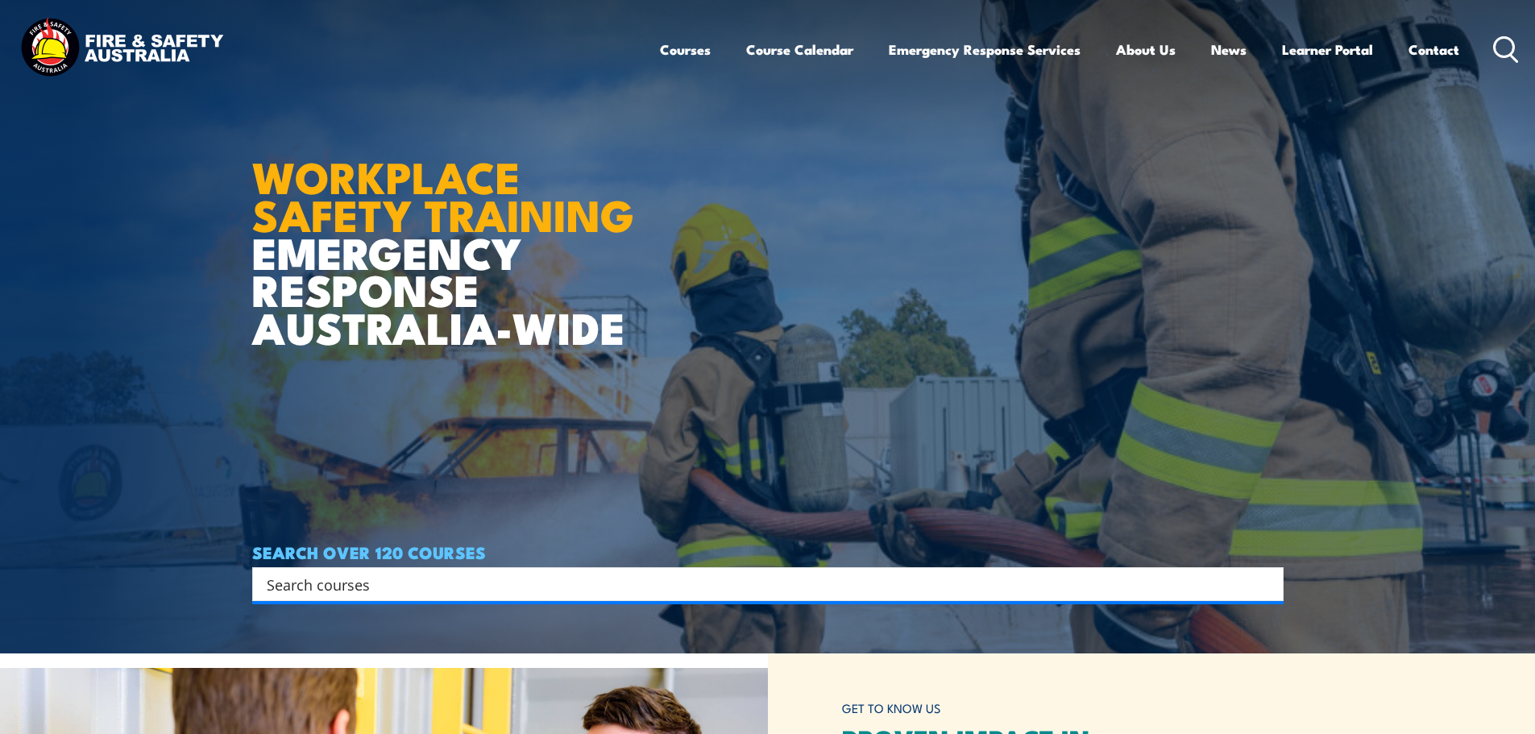
scroll to position [161, 0]
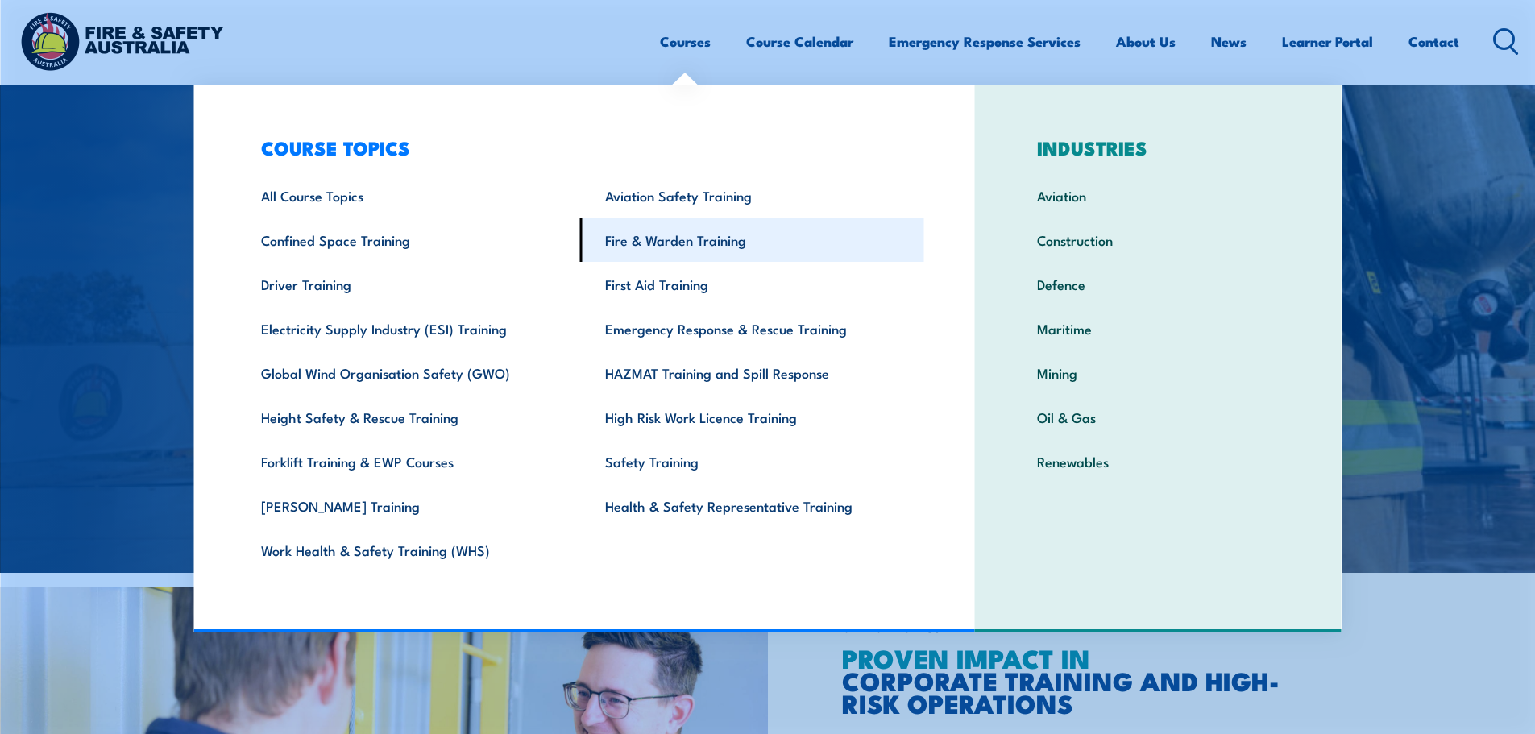
click at [633, 249] on link "Fire & Warden Training" at bounding box center [752, 240] width 344 height 44
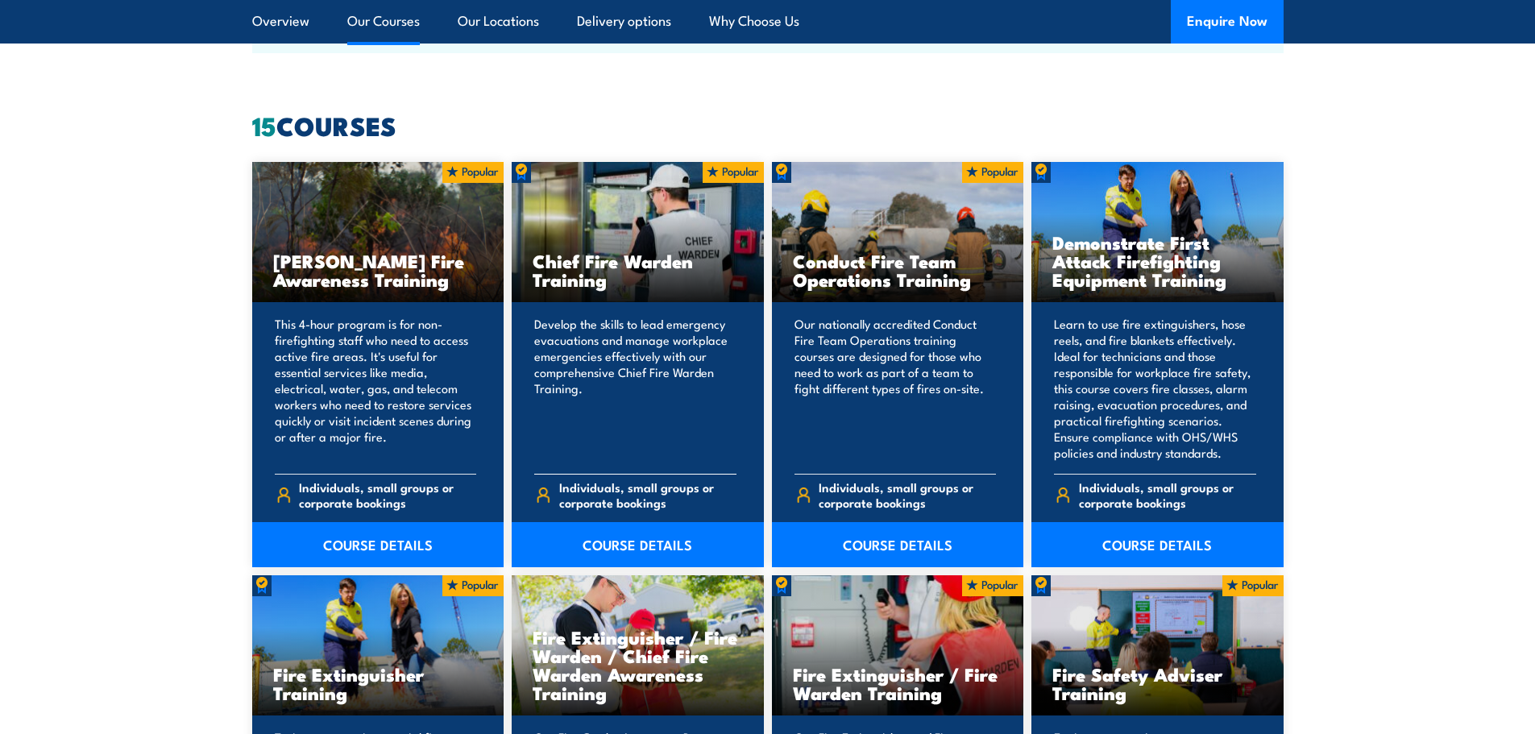
scroll to position [1289, 0]
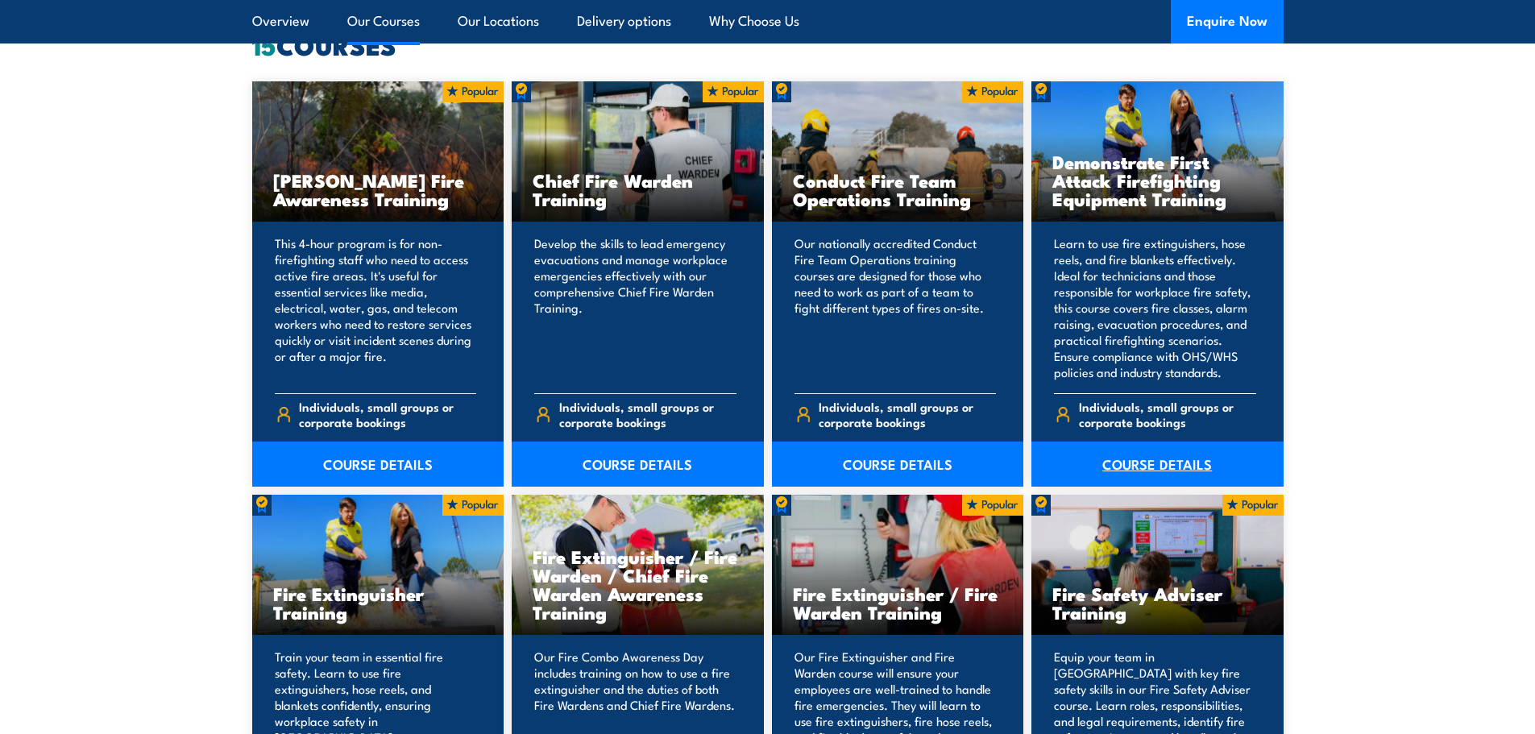
click at [1162, 474] on link "COURSE DETAILS" at bounding box center [1157, 464] width 252 height 45
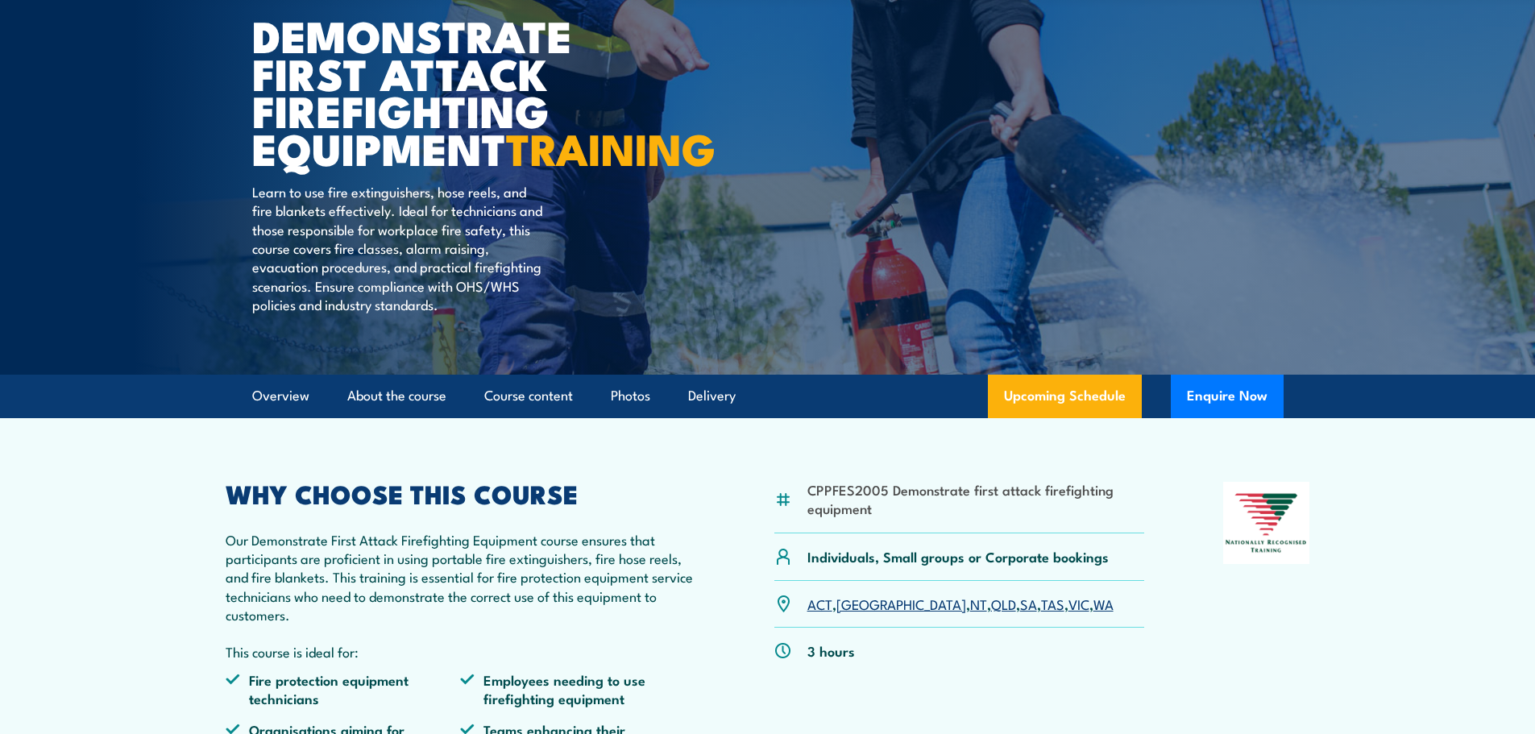
scroll to position [322, 0]
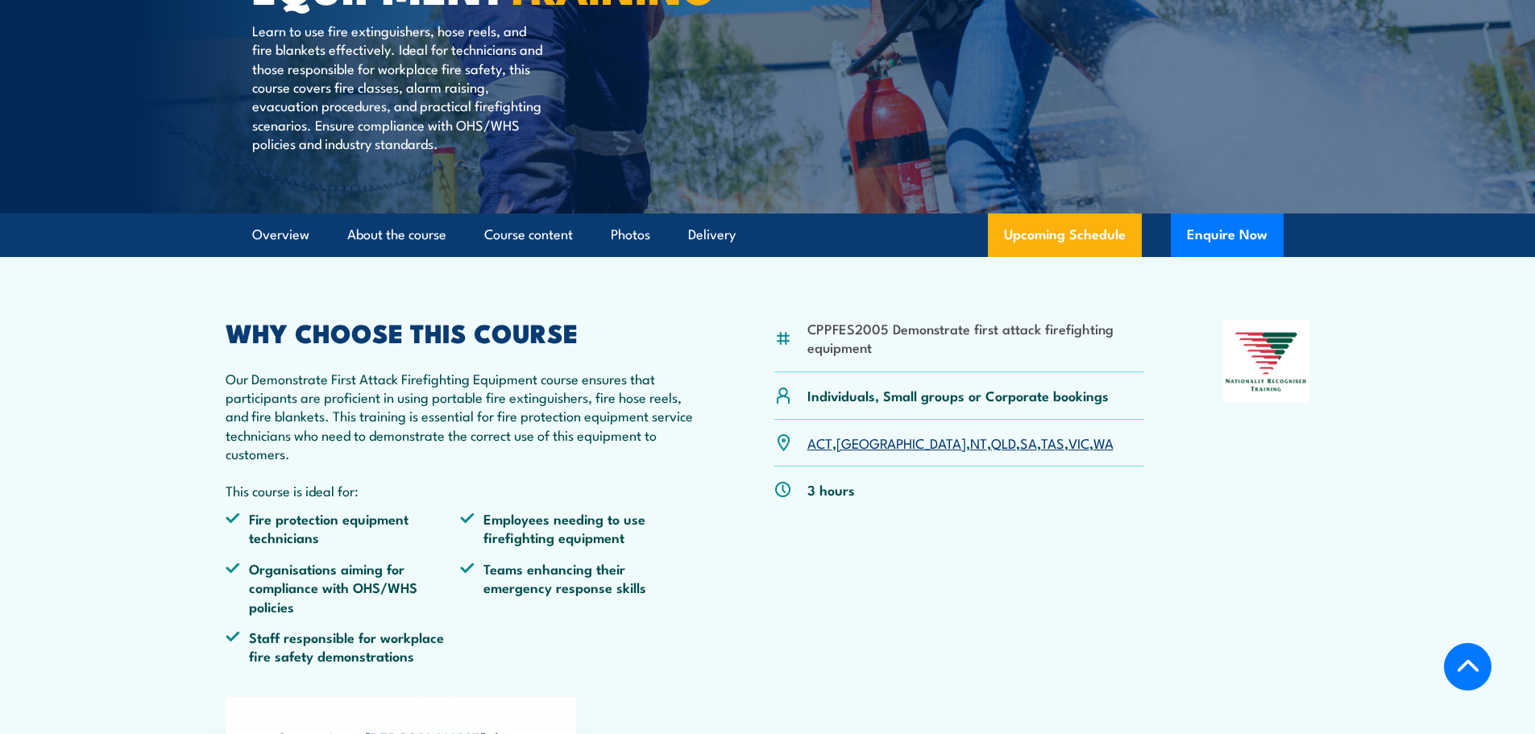
click at [1093, 452] on link "WA" at bounding box center [1103, 442] width 20 height 19
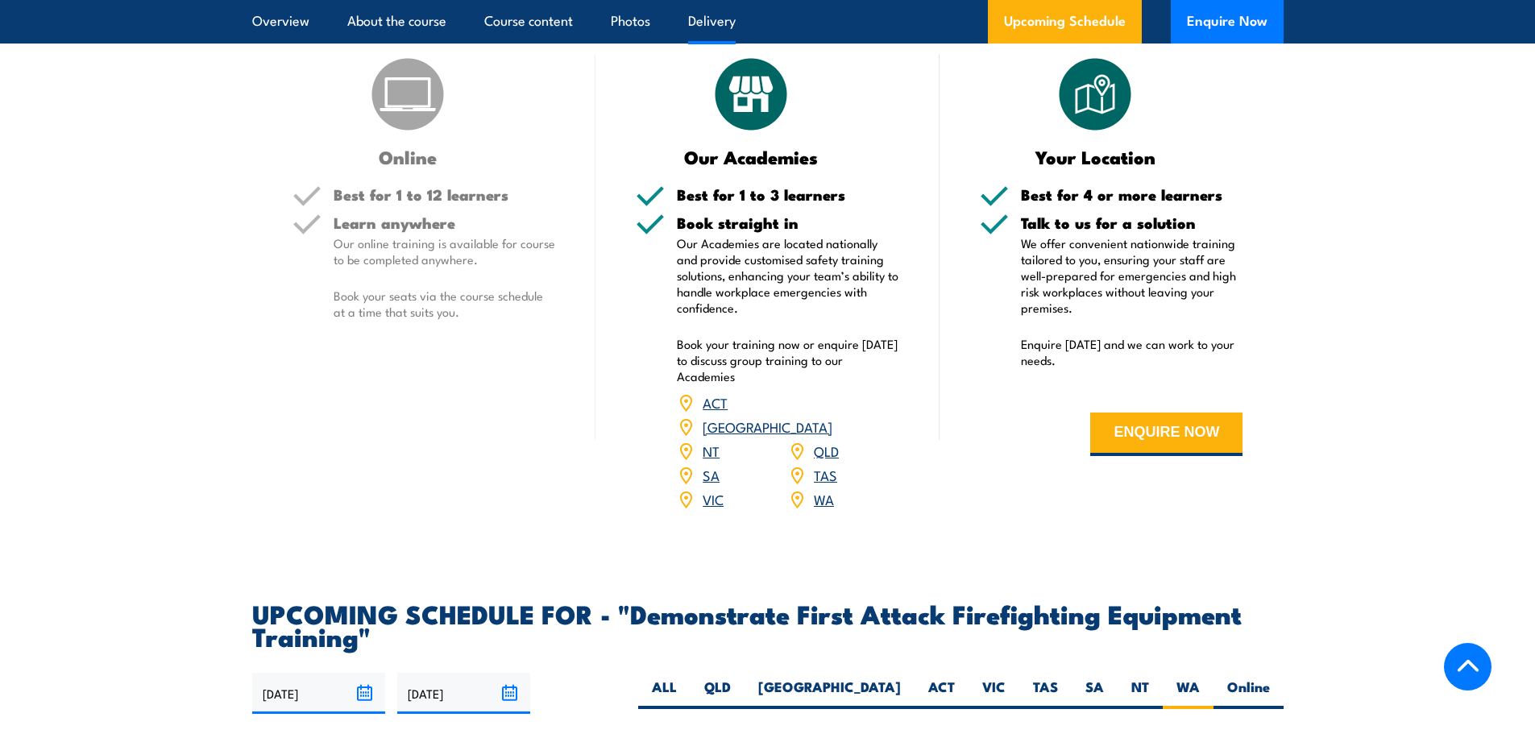
scroll to position [2433, 0]
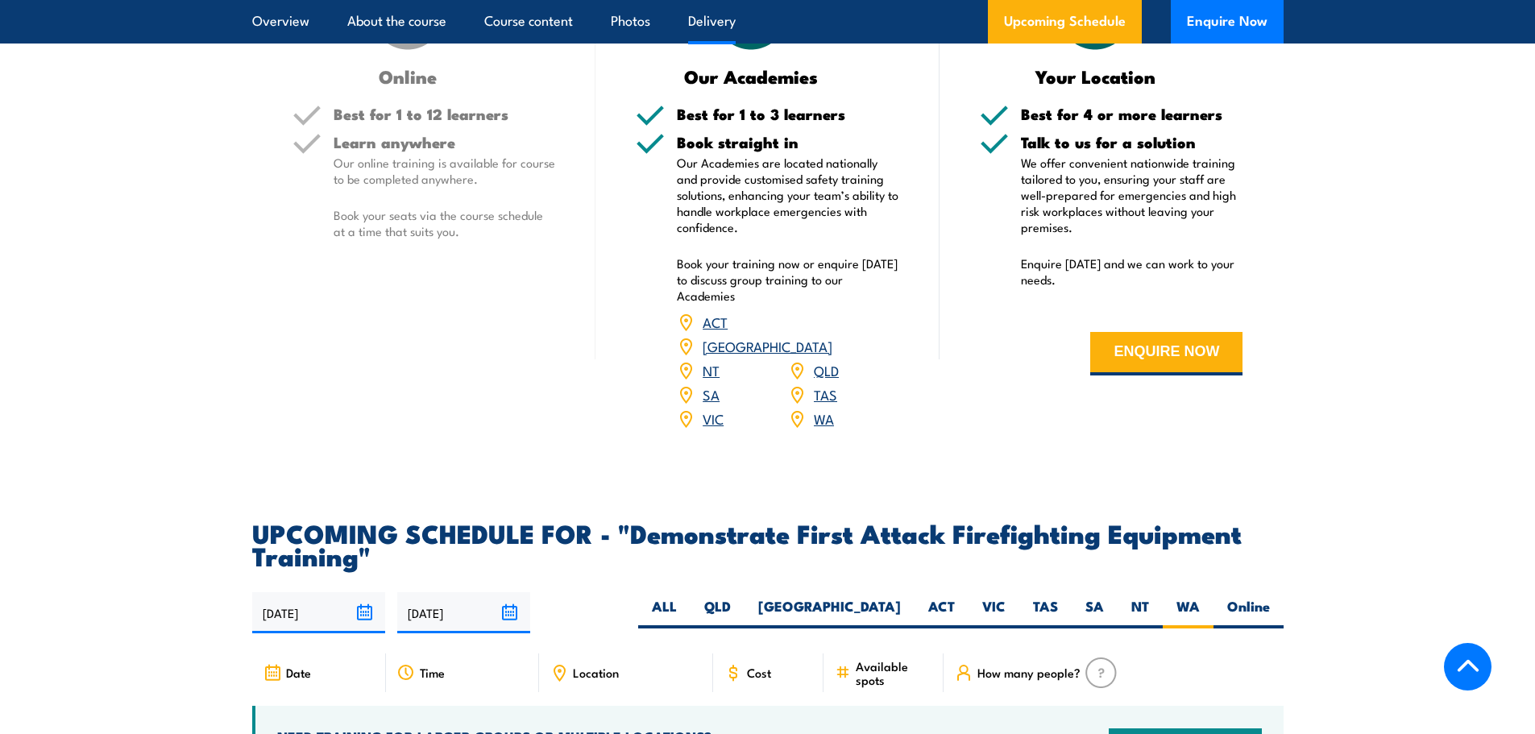
click at [820, 409] on link "WA" at bounding box center [824, 418] width 20 height 19
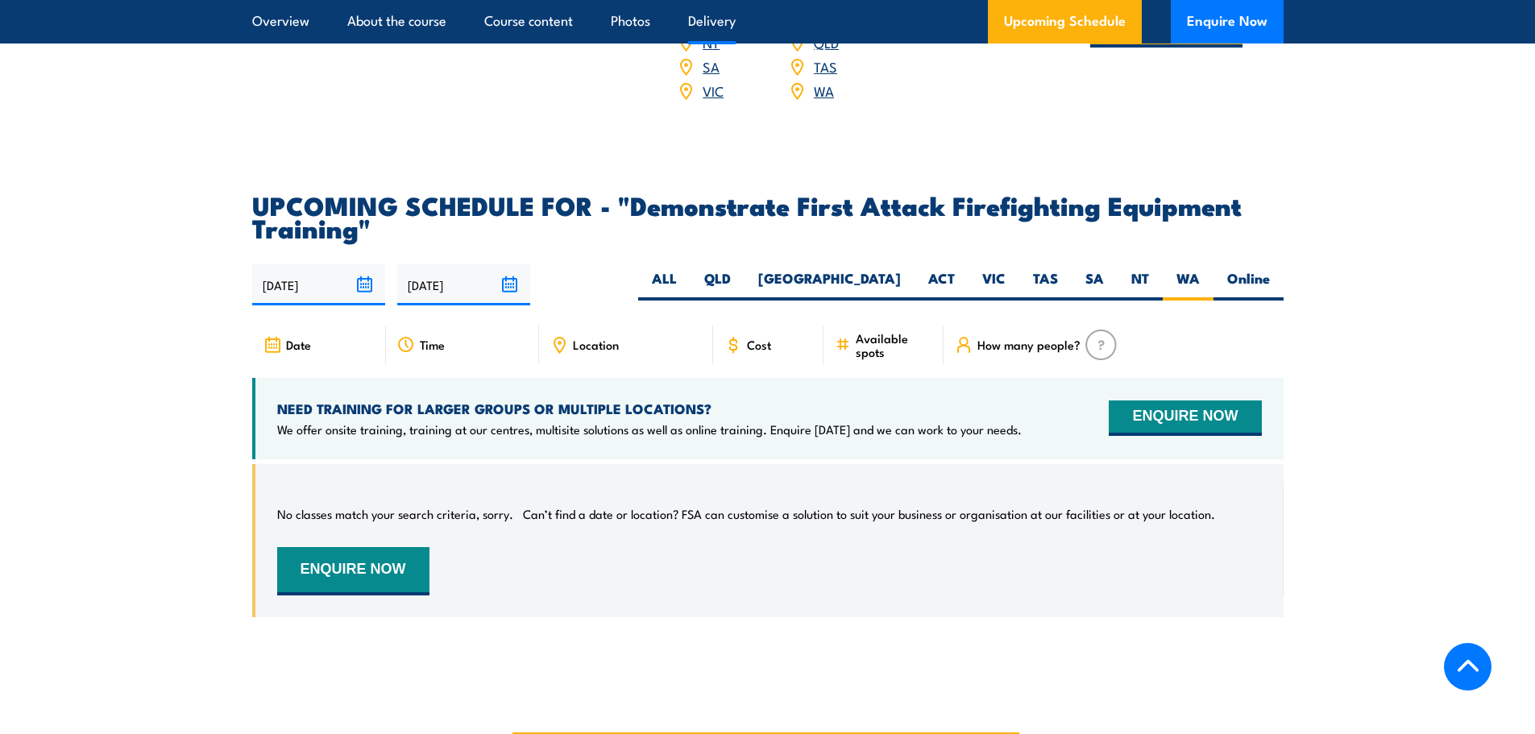
scroll to position [2277, 0]
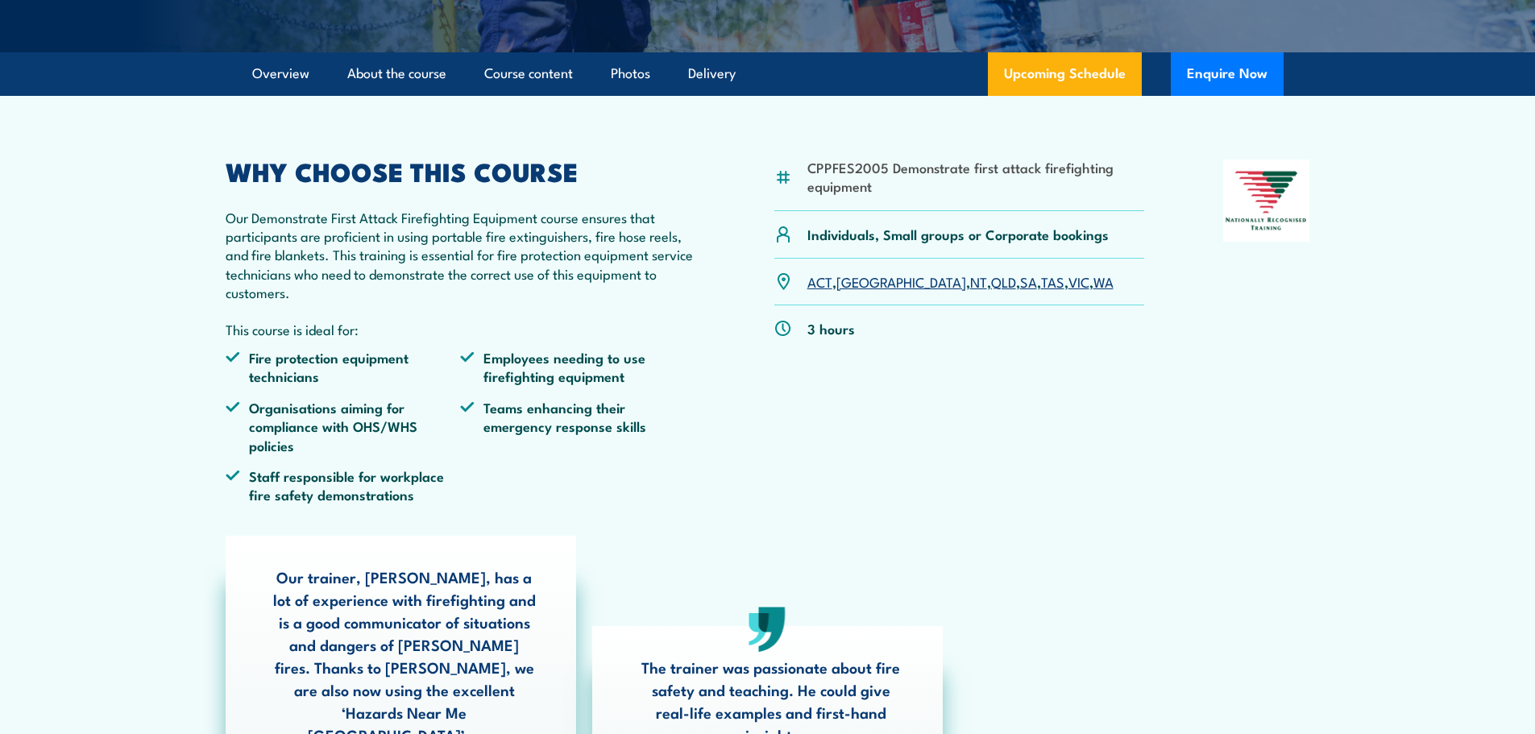
scroll to position [242, 0]
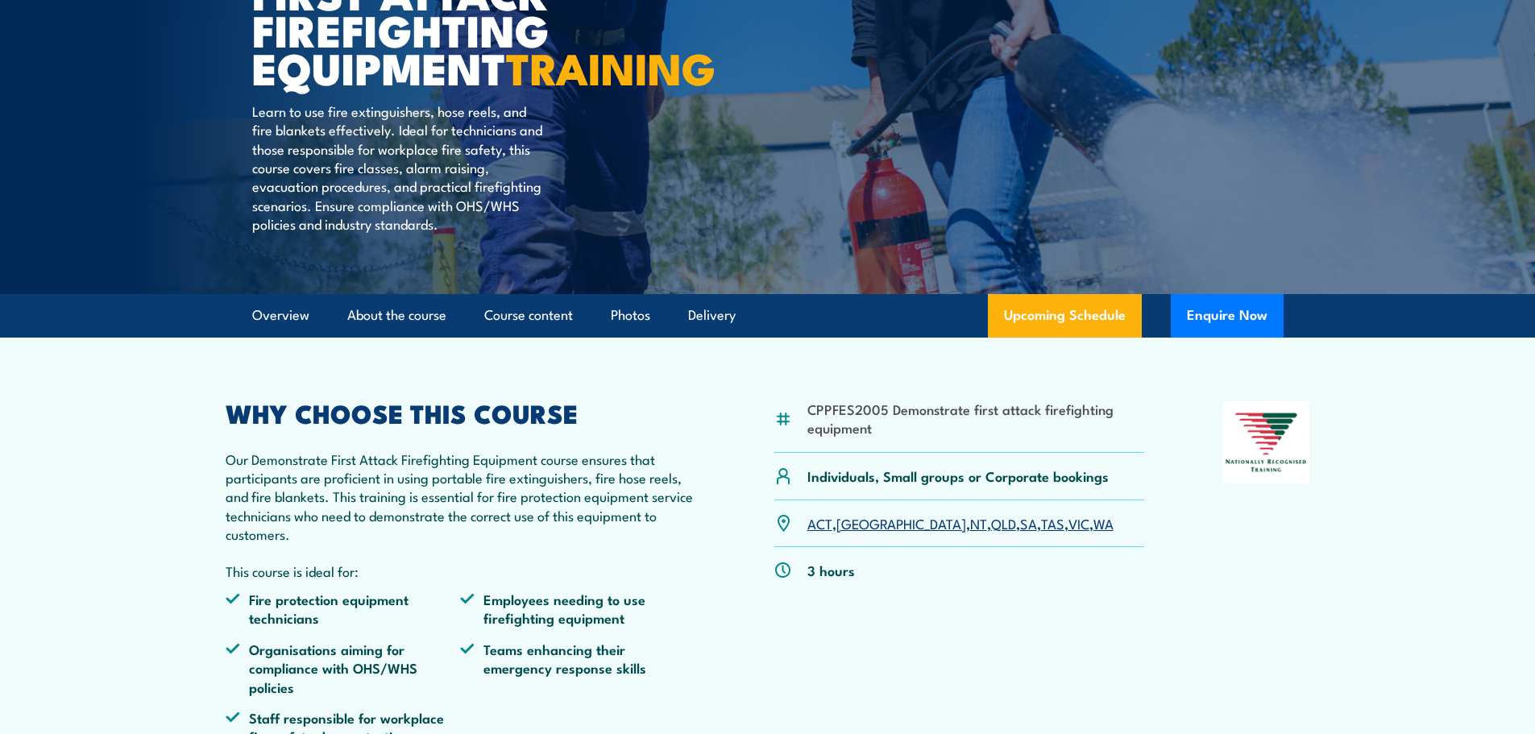
drag, startPoint x: 599, startPoint y: 411, endPoint x: 589, endPoint y: 411, distance: 10.5
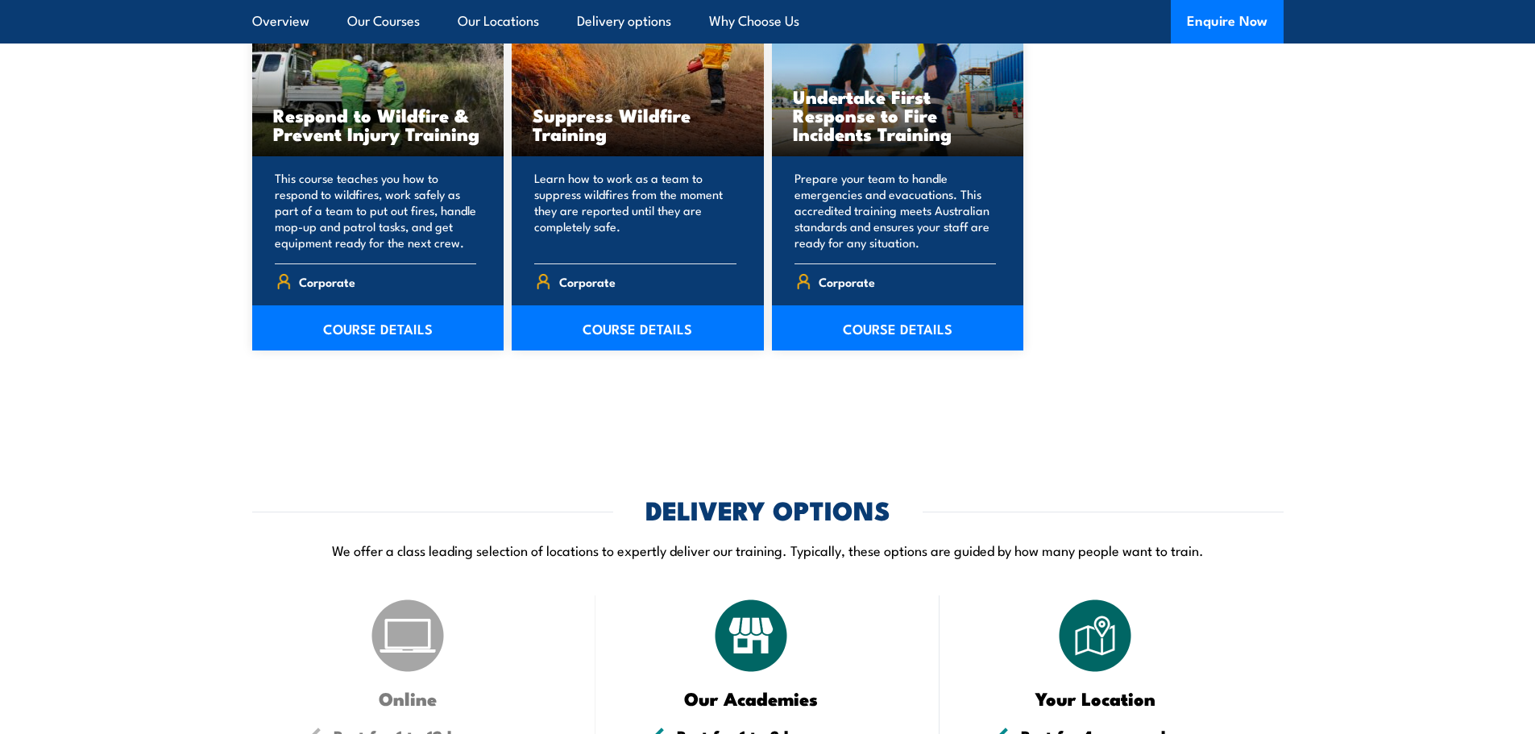
scroll to position [2820, 0]
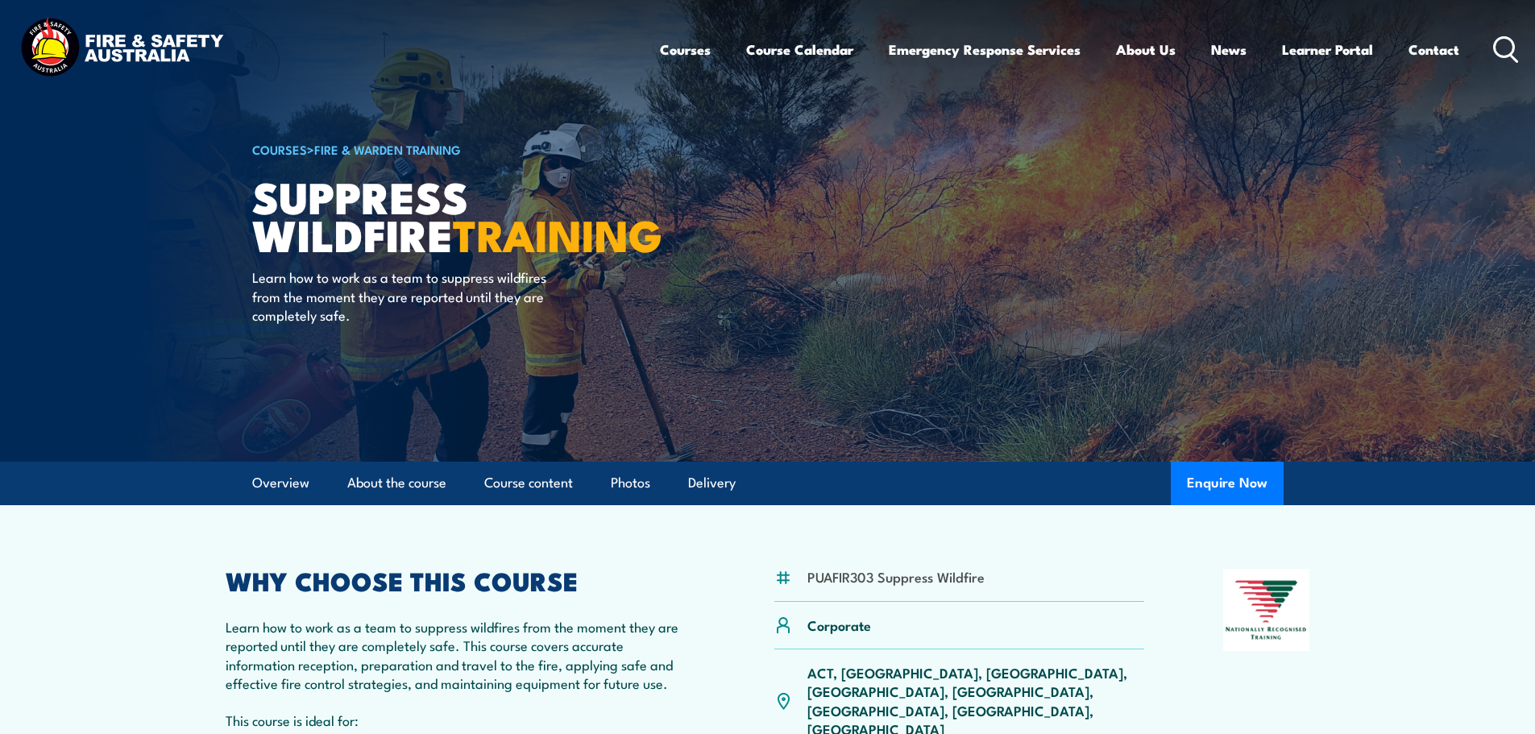
drag, startPoint x: 632, startPoint y: 210, endPoint x: 561, endPoint y: 222, distance: 71.8
